Goal: Task Accomplishment & Management: Manage account settings

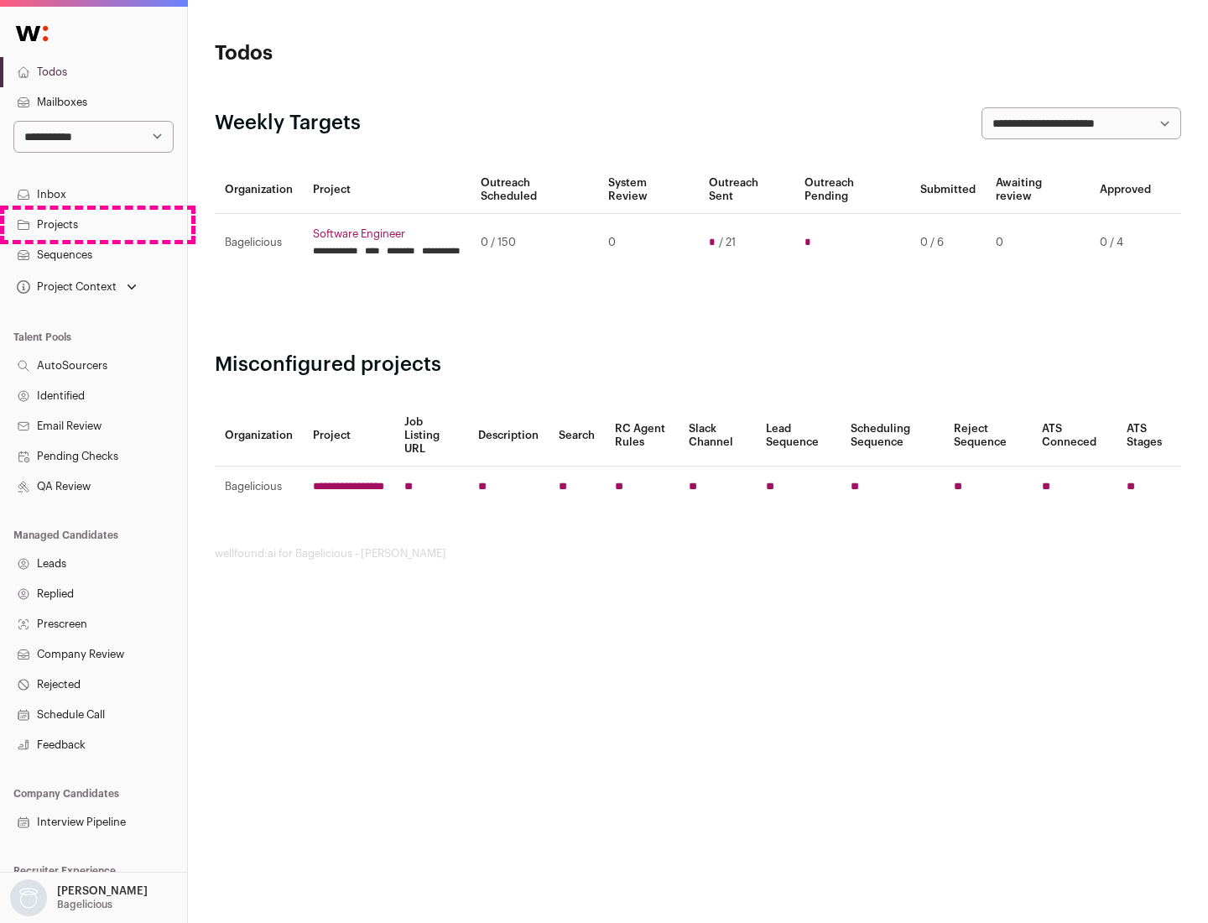
click at [93, 224] on link "Projects" at bounding box center [93, 225] width 187 height 30
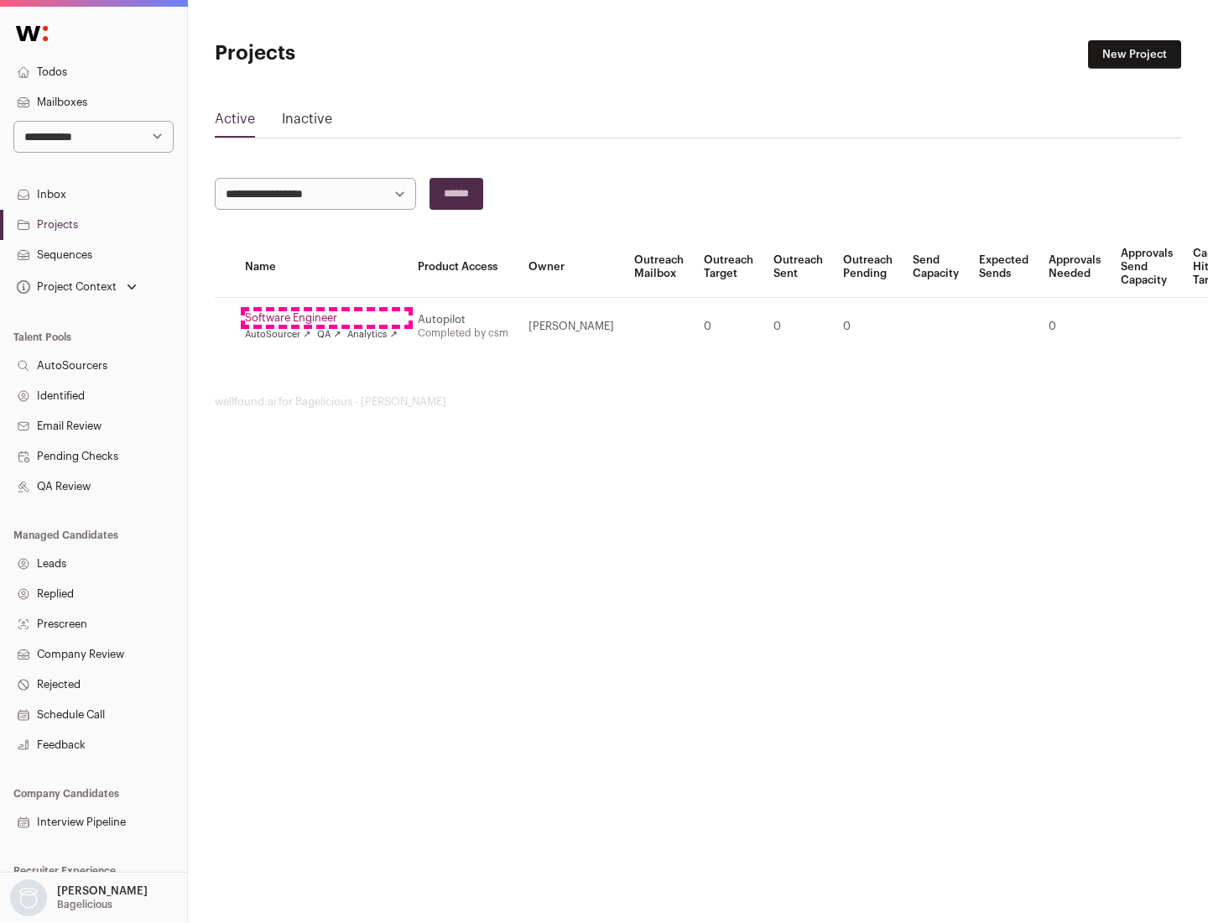
click at [326, 318] on link "Software Engineer" at bounding box center [321, 317] width 153 height 13
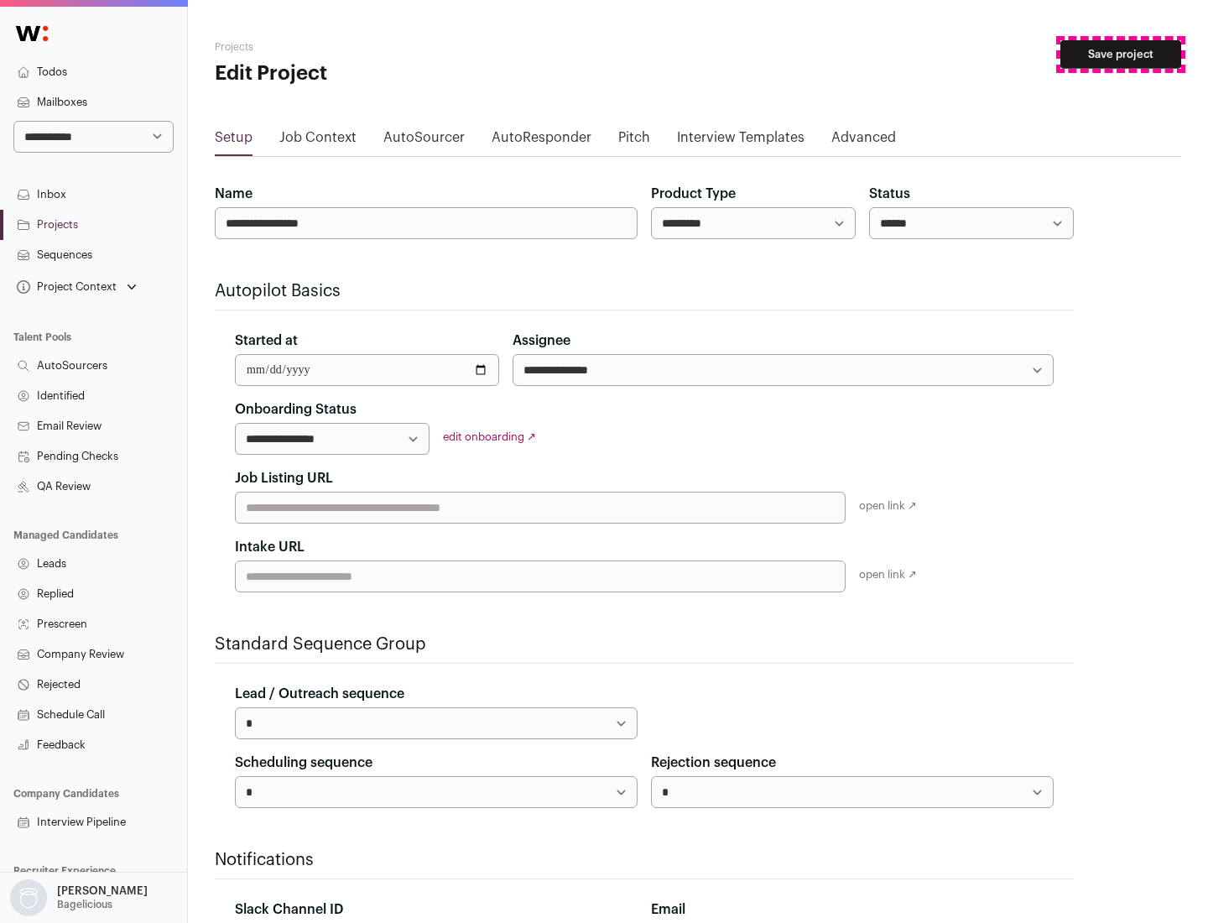
click at [1121, 55] on button "Save project" at bounding box center [1121, 54] width 121 height 29
